Goal: Check status: Check status

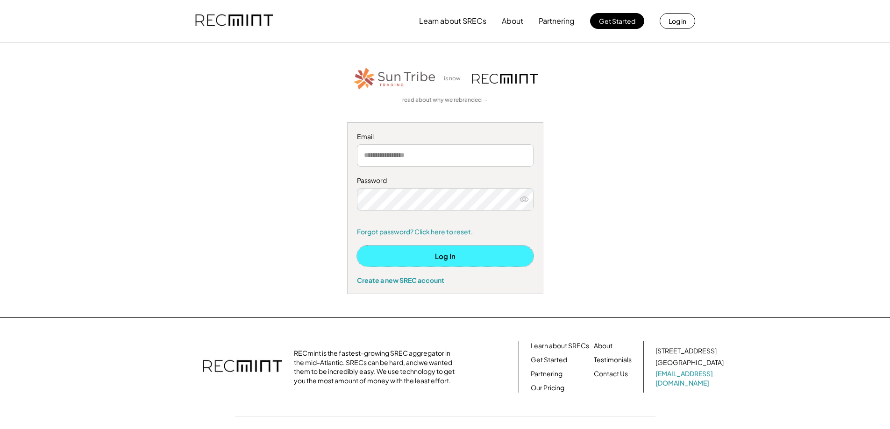
click at [457, 262] on button "Log In" at bounding box center [445, 256] width 177 height 21
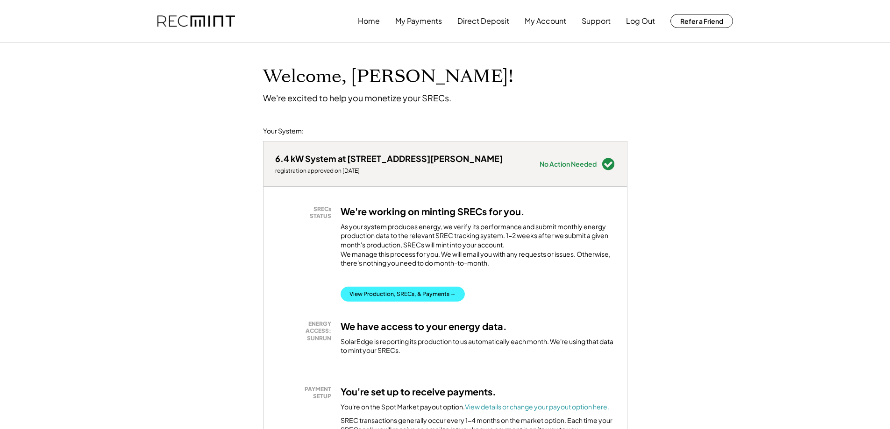
click at [411, 299] on button "View Production, SRECs, & Payments →" at bounding box center [403, 294] width 124 height 15
